Goal: Communication & Community: Answer question/provide support

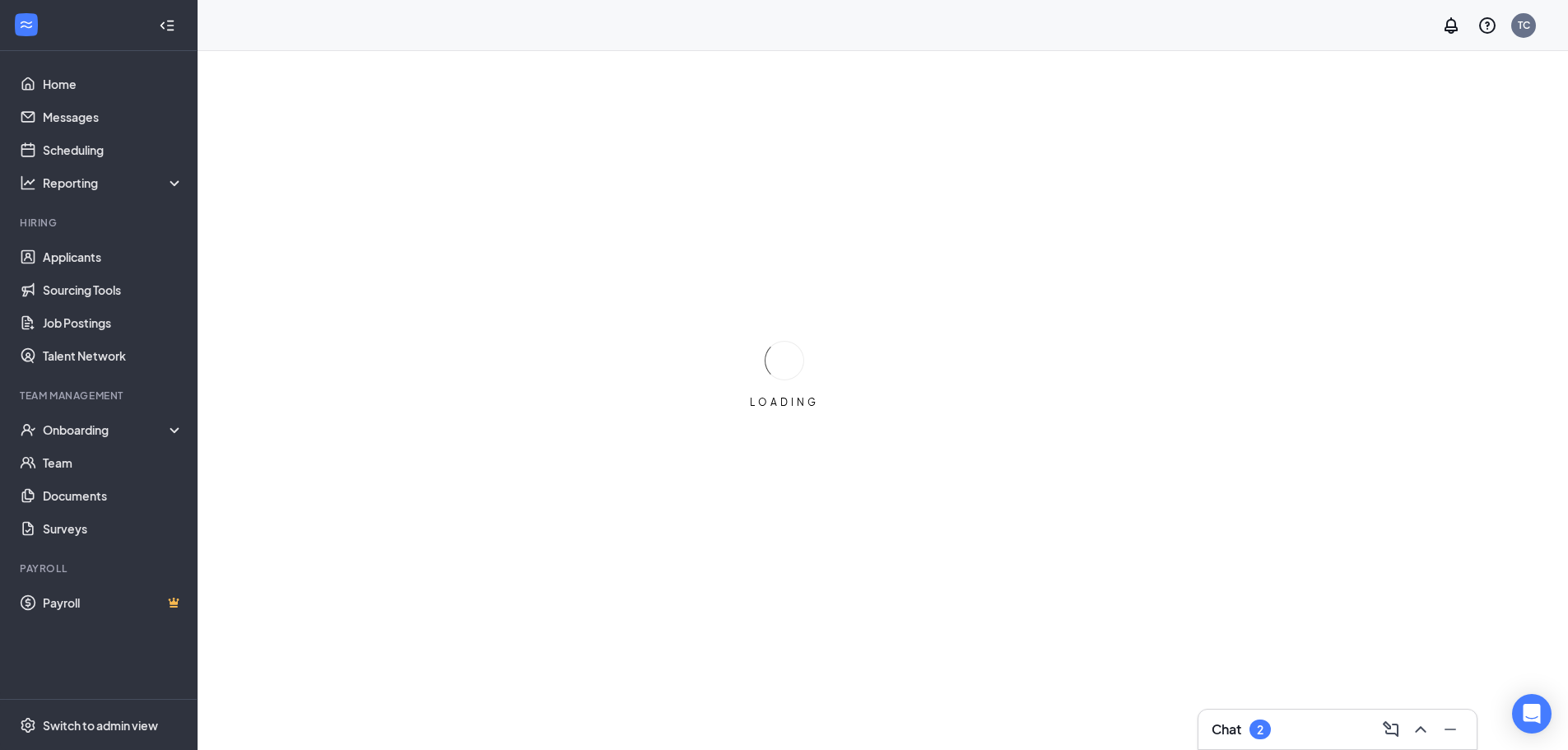
click at [1282, 720] on div "Chat 2" at bounding box center [1337, 729] width 252 height 26
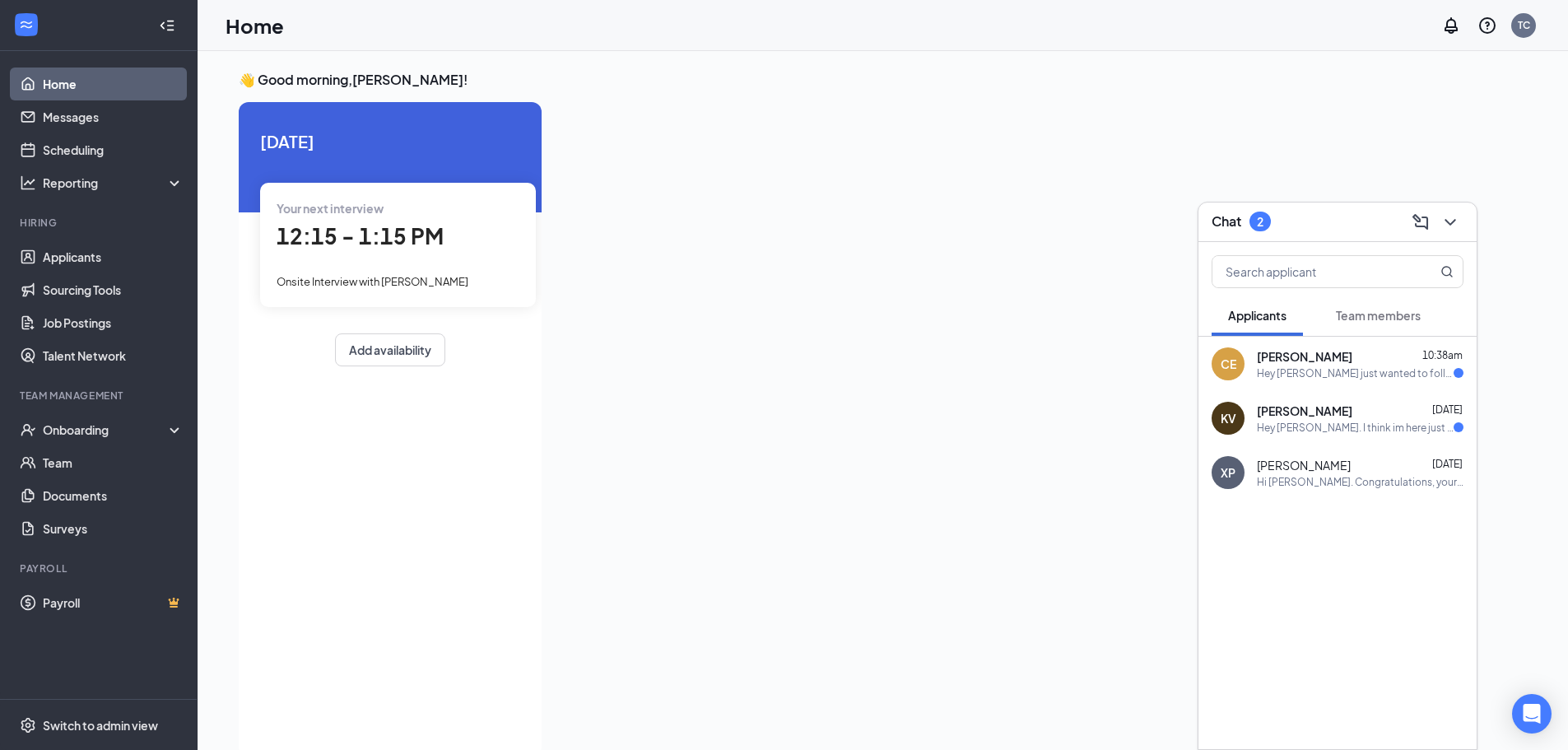
click at [1342, 437] on div "KV [PERSON_NAME] [DATE] Hey [PERSON_NAME]. I think im here just not sure what d…" at bounding box center [1337, 418] width 279 height 55
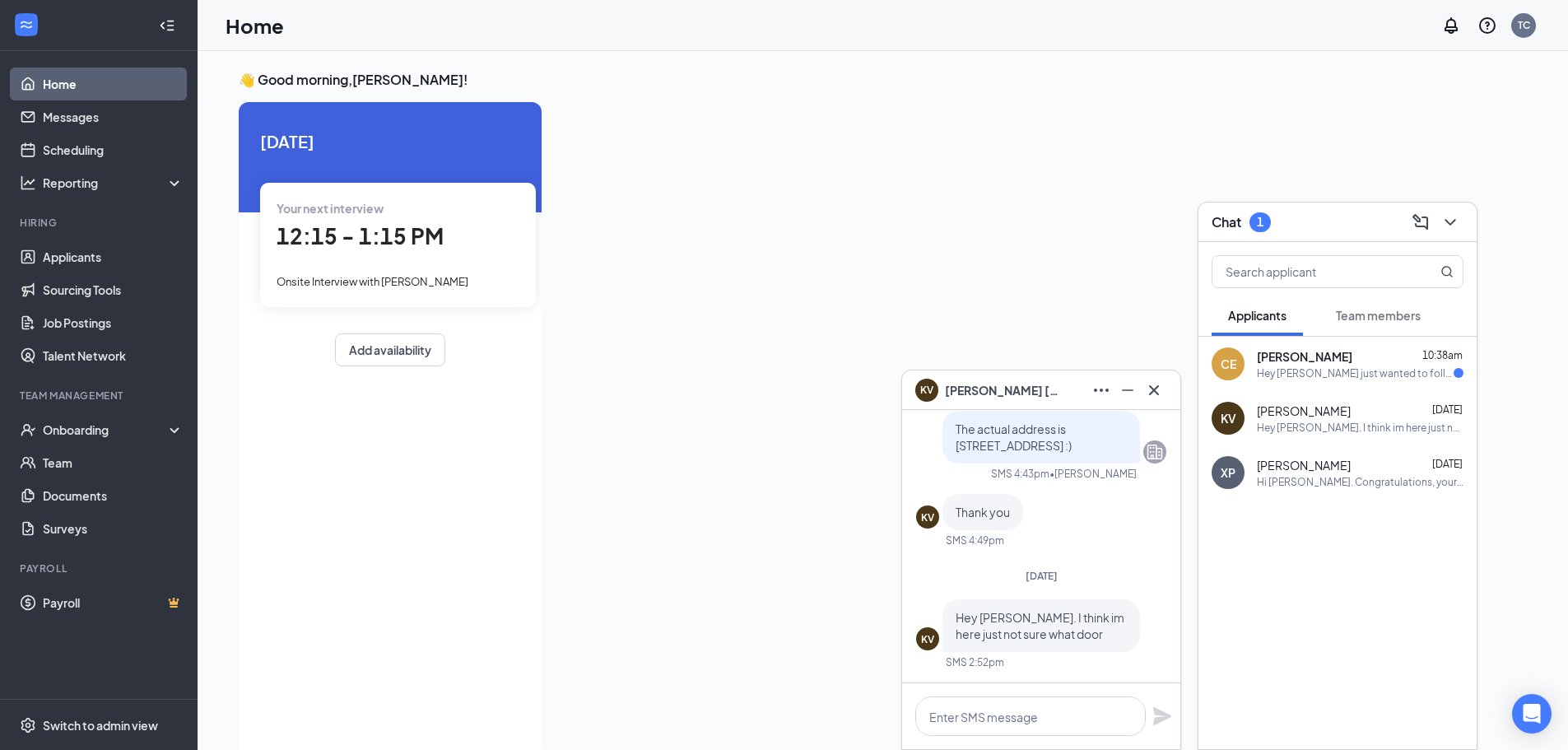
click at [1326, 383] on div "CE [PERSON_NAME] 10:38am Hey [PERSON_NAME] just wanted to follow up about getti…" at bounding box center [1337, 364] width 279 height 55
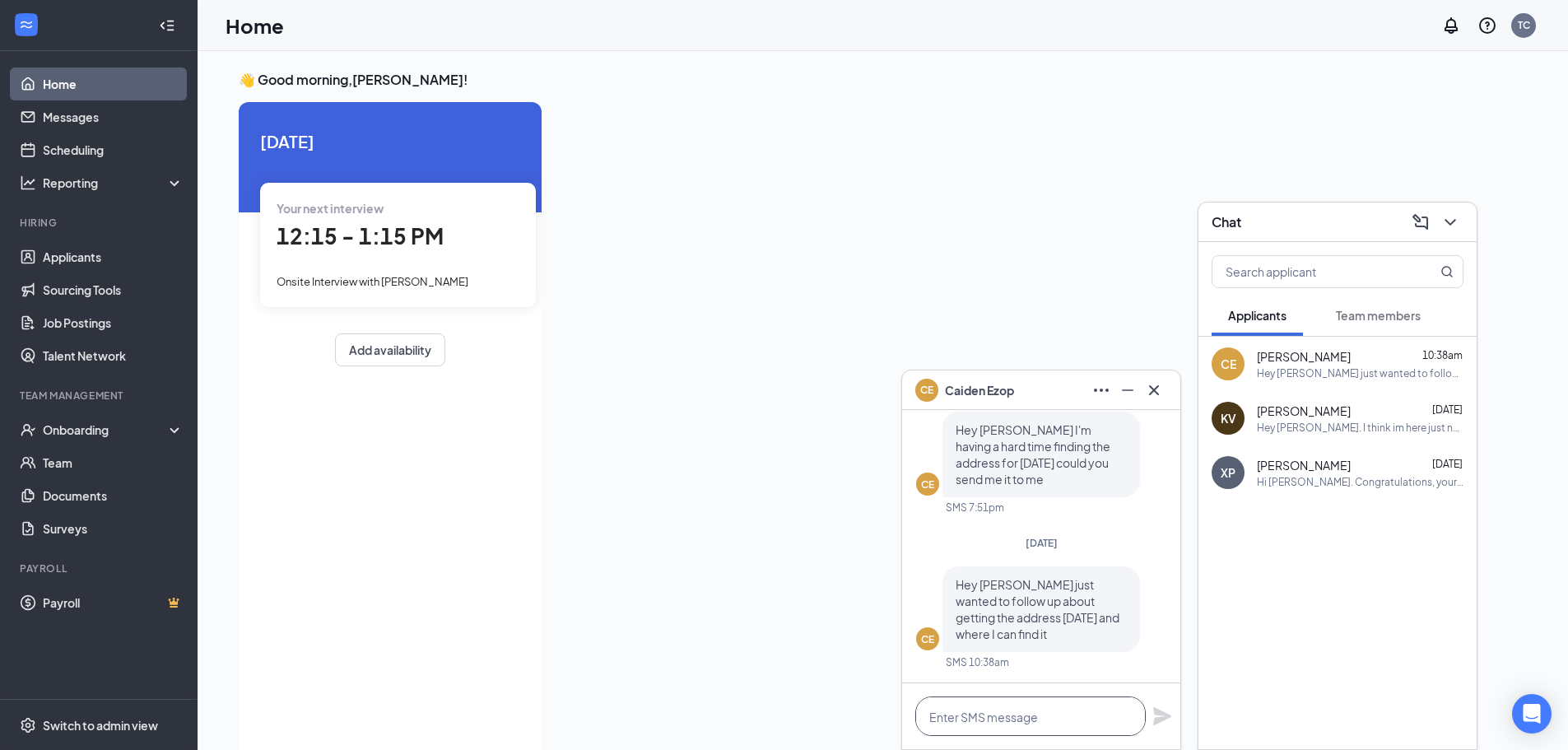
click at [998, 719] on textarea at bounding box center [1030, 716] width 231 height 40
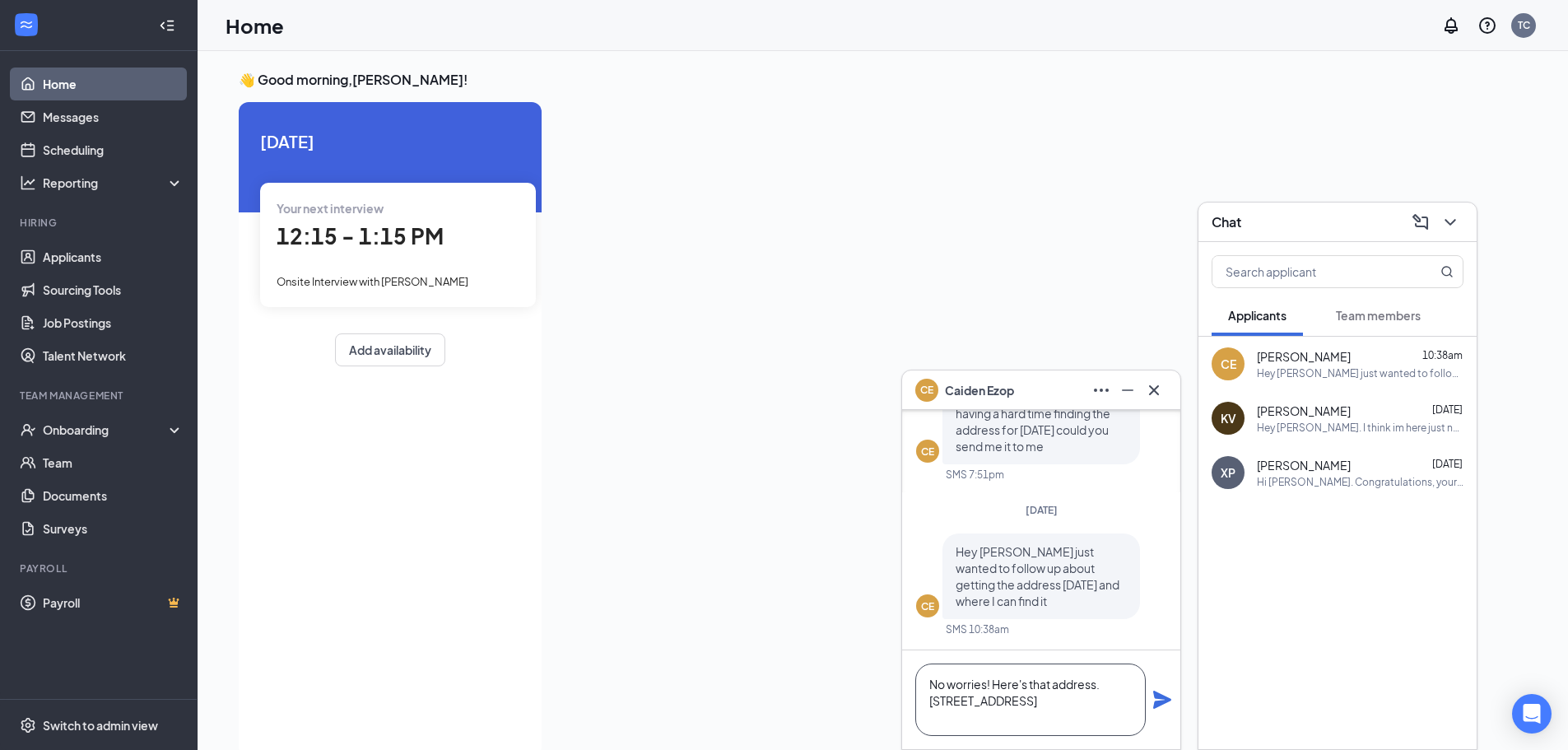
type textarea "No worries! Here's that address. [STREET_ADDRESS]"
click at [1175, 698] on div "No worries! Here's that address. [STREET_ADDRESS]" at bounding box center [1041, 700] width 279 height 98
click at [1156, 686] on div "No worries! Here's that address. [STREET_ADDRESS]" at bounding box center [1041, 700] width 279 height 98
click at [1157, 693] on icon "Plane" at bounding box center [1162, 700] width 18 height 18
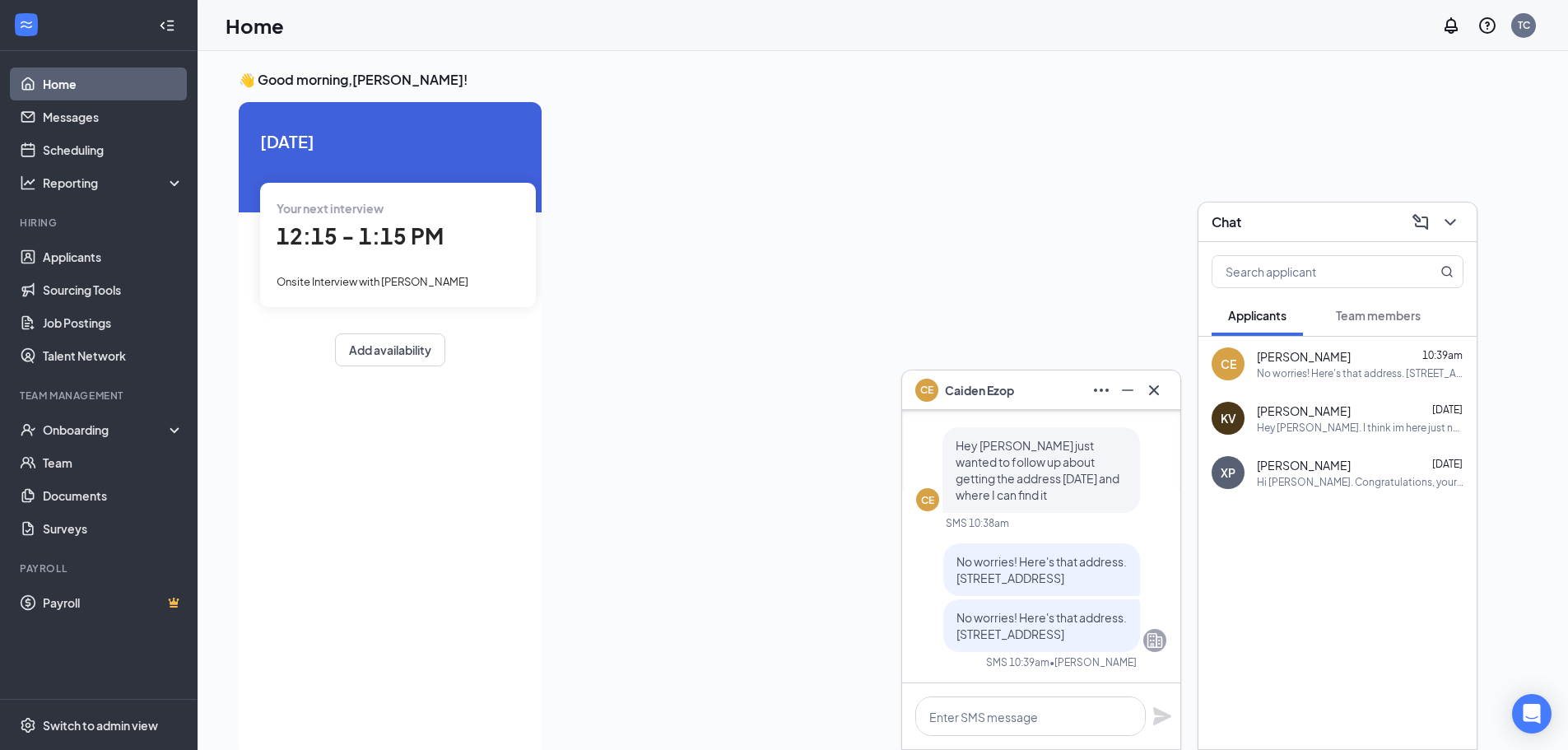
click at [1047, 377] on div "CE [PERSON_NAME]" at bounding box center [1041, 390] width 252 height 26
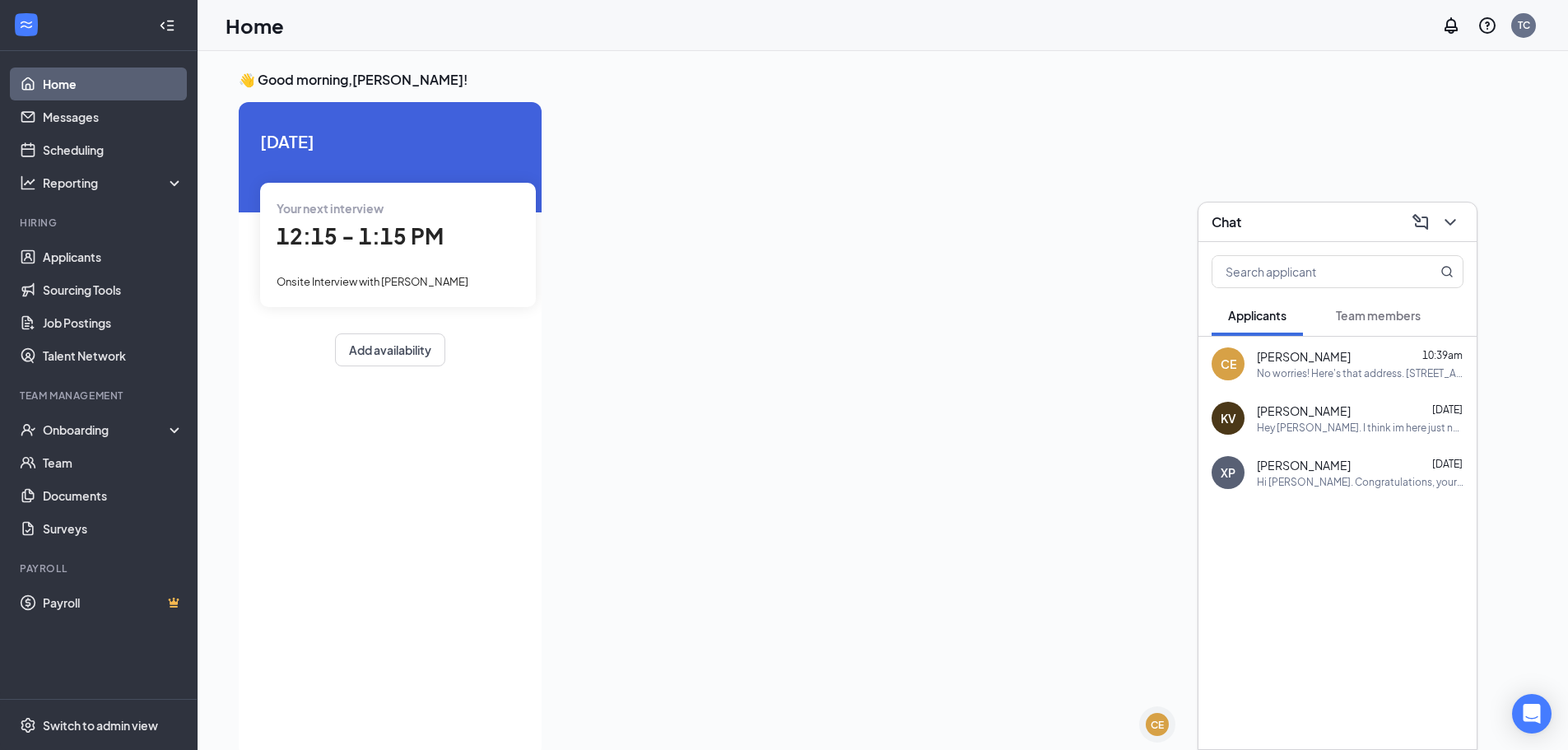
click at [1275, 227] on div "Chat" at bounding box center [1337, 222] width 252 height 26
